Goal: Task Accomplishment & Management: Manage account settings

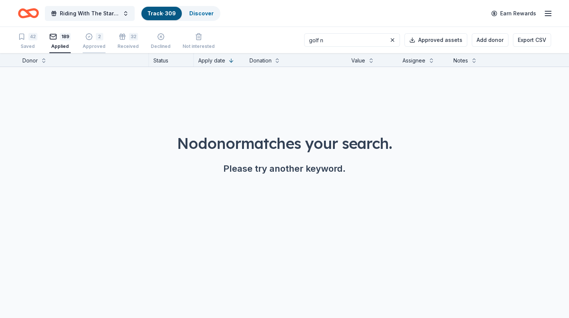
click at [105, 40] on div "2 Approved" at bounding box center [94, 41] width 23 height 16
click at [388, 39] on button at bounding box center [392, 40] width 9 height 9
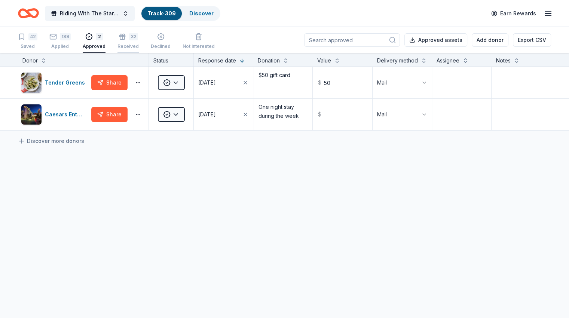
click at [139, 42] on div "32 Received" at bounding box center [127, 41] width 21 height 16
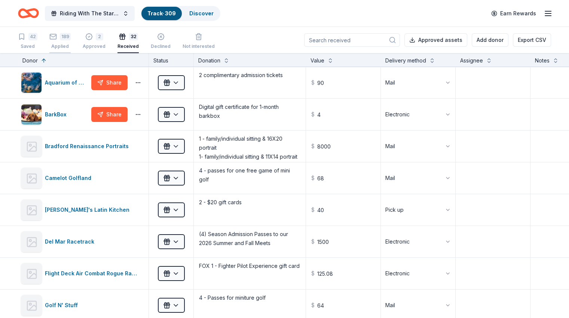
click at [62, 43] on div "Applied" at bounding box center [59, 46] width 21 height 6
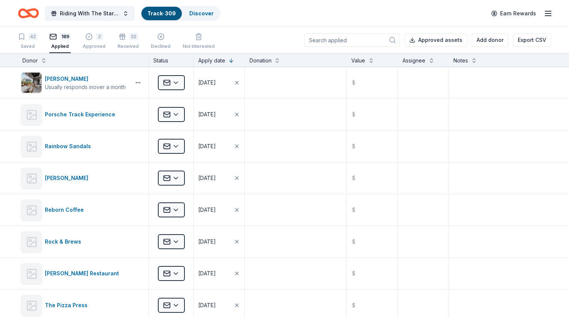
click at [353, 38] on input at bounding box center [352, 39] width 96 height 13
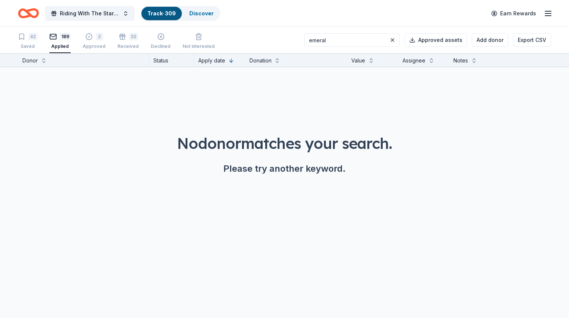
click at [353, 38] on input "emeral" at bounding box center [352, 39] width 96 height 13
type input "emeral"
click at [138, 42] on div "32 Received" at bounding box center [127, 41] width 21 height 16
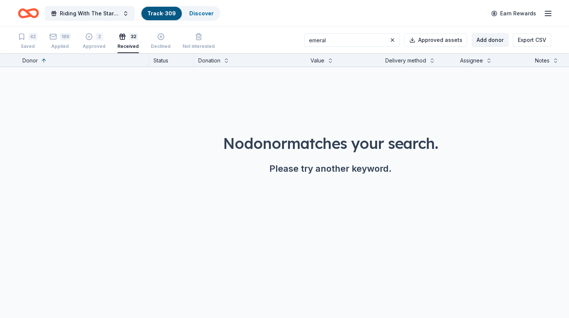
click at [472, 42] on button "Add donor" at bounding box center [490, 39] width 37 height 13
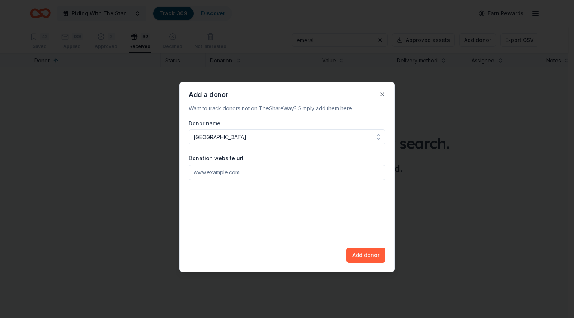
type input "[GEOGRAPHIC_DATA]"
paste input "[URL][DOMAIN_NAME]"
type input "[URL][DOMAIN_NAME]"
click at [372, 255] on button "Add donor" at bounding box center [366, 255] width 39 height 15
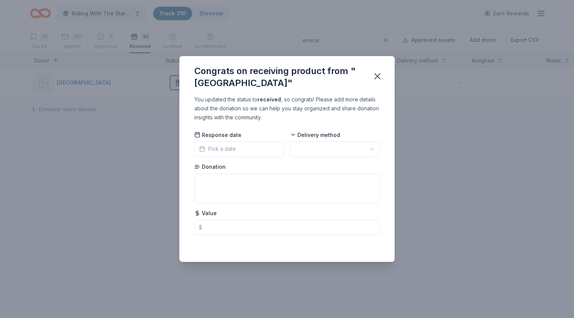
click at [244, 148] on button "Pick a date" at bounding box center [239, 149] width 90 height 16
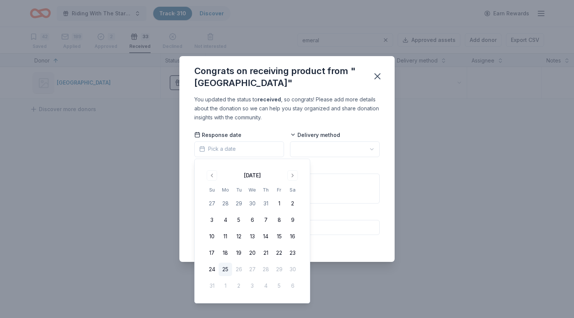
click at [225, 268] on button "25" at bounding box center [225, 269] width 13 height 13
click at [315, 151] on html "Riding With The Stars Gala Track · 310 Discover Earn Rewards 42 Saved 189 Appli…" at bounding box center [287, 159] width 574 height 318
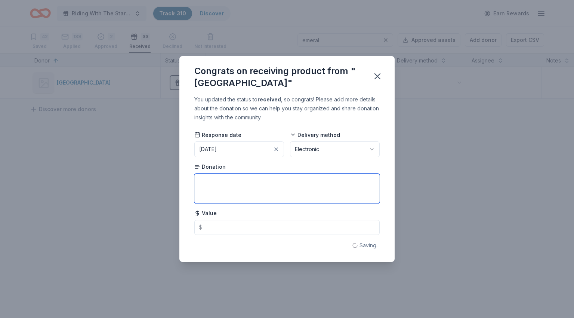
click at [264, 189] on textarea at bounding box center [287, 189] width 186 height 30
type textarea "2 certifi"
type textarea "21"
type textarea "2 certificates - each for 2"
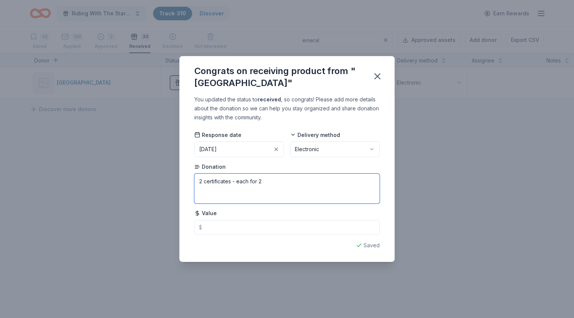
type textarea "2 certificates - each for 2"
click at [259, 181] on textarea "2 certificates - each for 2 pla" at bounding box center [287, 189] width 186 height 30
type textarea "2 certificates - each for a 2 pla"
type textarea "2 certificates - each for 2 pla"
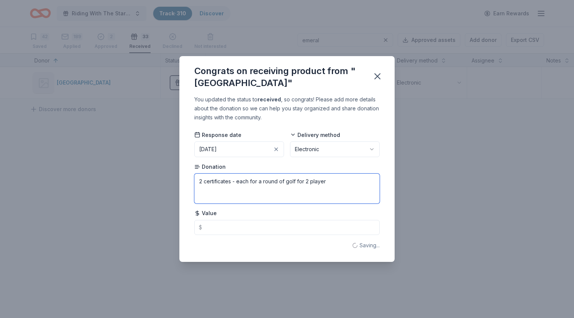
type textarea "2 certificates - each for a round of golf for 2 players"
type textarea "2 certificates - each for a round of golf for 2 pla"
type textarea "2 certificates - each for a round of golf for 2 players"
type textarea "2 certificates - each for a round of golf for 2 players Mon-Sun"
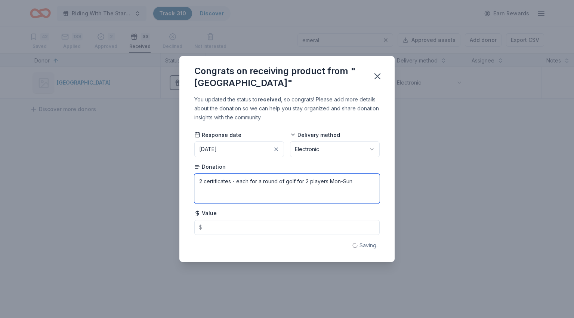
type textarea "2 certificates - each for a round of golf for 2 players Mon-Sun"
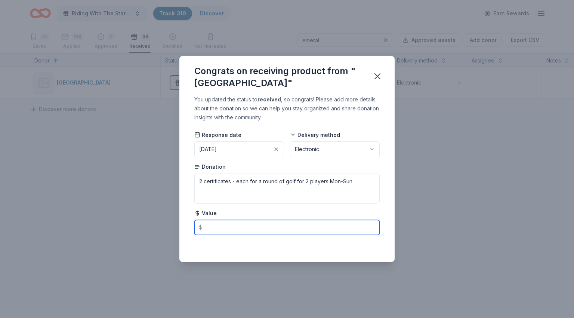
click at [262, 226] on input "text" at bounding box center [287, 227] width 186 height 15
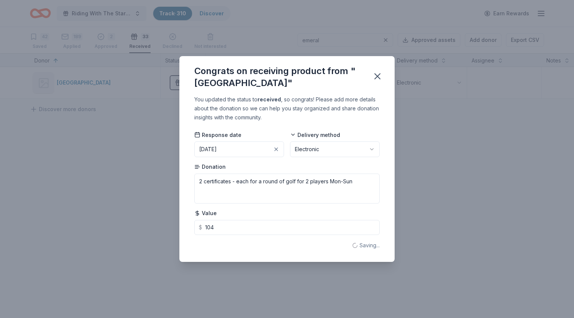
type input "104.00"
type input "104"
click at [381, 74] on icon "button" at bounding box center [378, 76] width 10 height 10
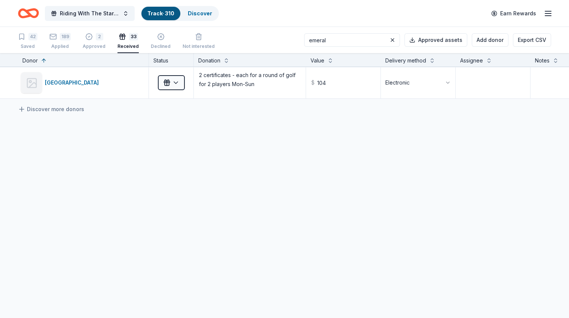
click at [139, 46] on div "Received" at bounding box center [127, 46] width 21 height 6
click at [388, 41] on button at bounding box center [392, 40] width 9 height 9
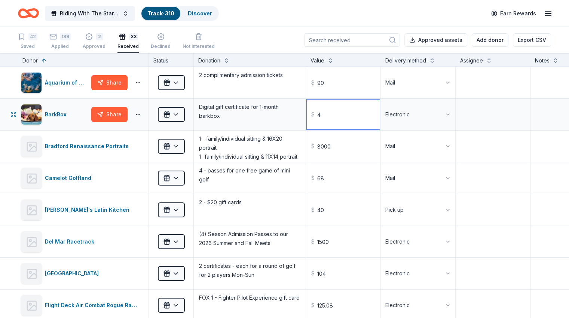
click at [341, 112] on input "4" at bounding box center [343, 114] width 73 height 30
click at [340, 114] on input "4" at bounding box center [343, 114] width 73 height 30
type input "29.00"
click at [375, 140] on input "8000" at bounding box center [343, 146] width 73 height 30
